Goal: Stay updated: Stay updated

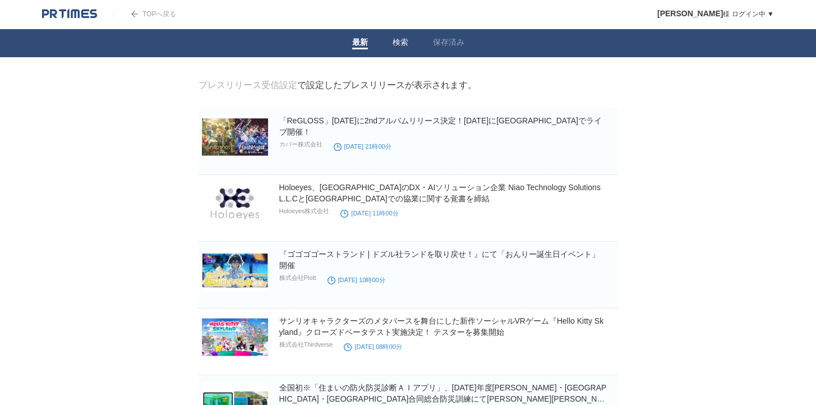
click at [402, 45] on link "検索" at bounding box center [400, 44] width 16 height 12
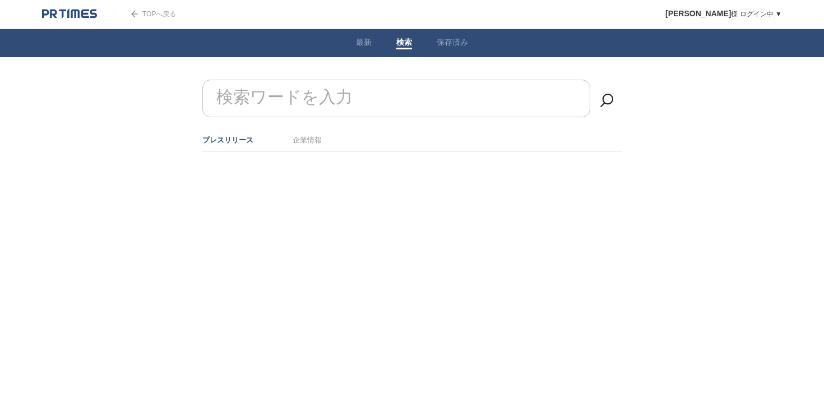
click at [372, 96] on input "検索ワードを入力" at bounding box center [396, 99] width 388 height 38
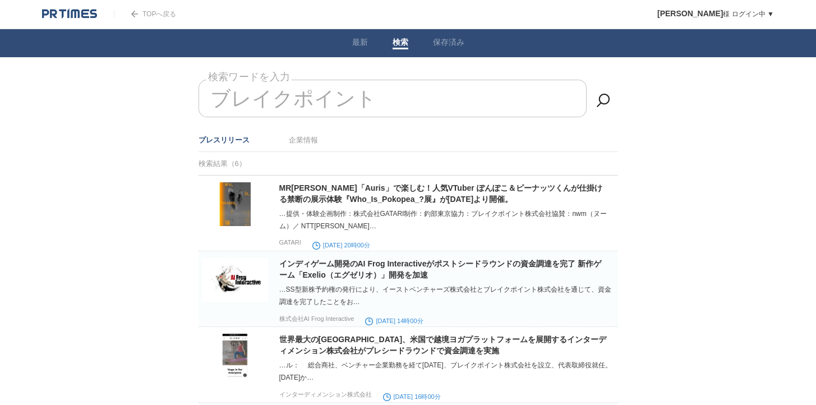
click at [450, 107] on input "ブレイクポイント" at bounding box center [392, 99] width 388 height 38
type input "ブレイクポイント"
click at [319, 137] on ul "プレスリリース 企業情報" at bounding box center [407, 140] width 419 height 24
click at [316, 137] on link "企業情報" at bounding box center [303, 140] width 29 height 8
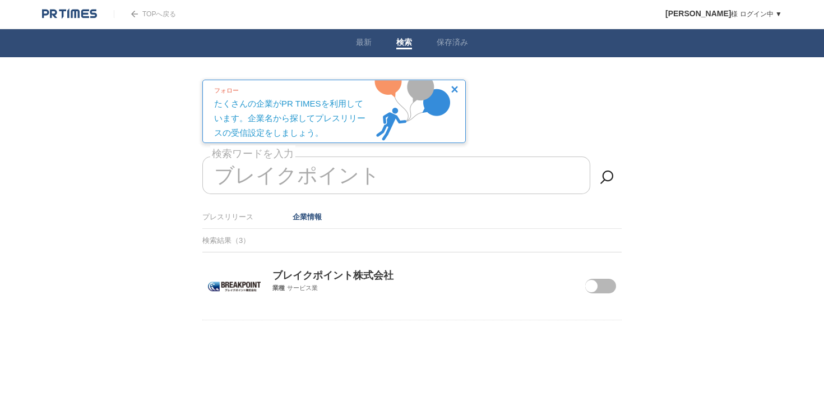
click at [309, 275] on p "ブレイクポイント株式会社" at bounding box center [411, 267] width 419 height 30
click at [594, 288] on span at bounding box center [591, 286] width 12 height 12
click at [0, 0] on input "checkbox" at bounding box center [0, 0] width 0 height 0
click at [294, 286] on span "サービス業" at bounding box center [302, 287] width 31 height 7
click at [235, 286] on img at bounding box center [234, 286] width 53 height 10
